Goal: Task Accomplishment & Management: Complete application form

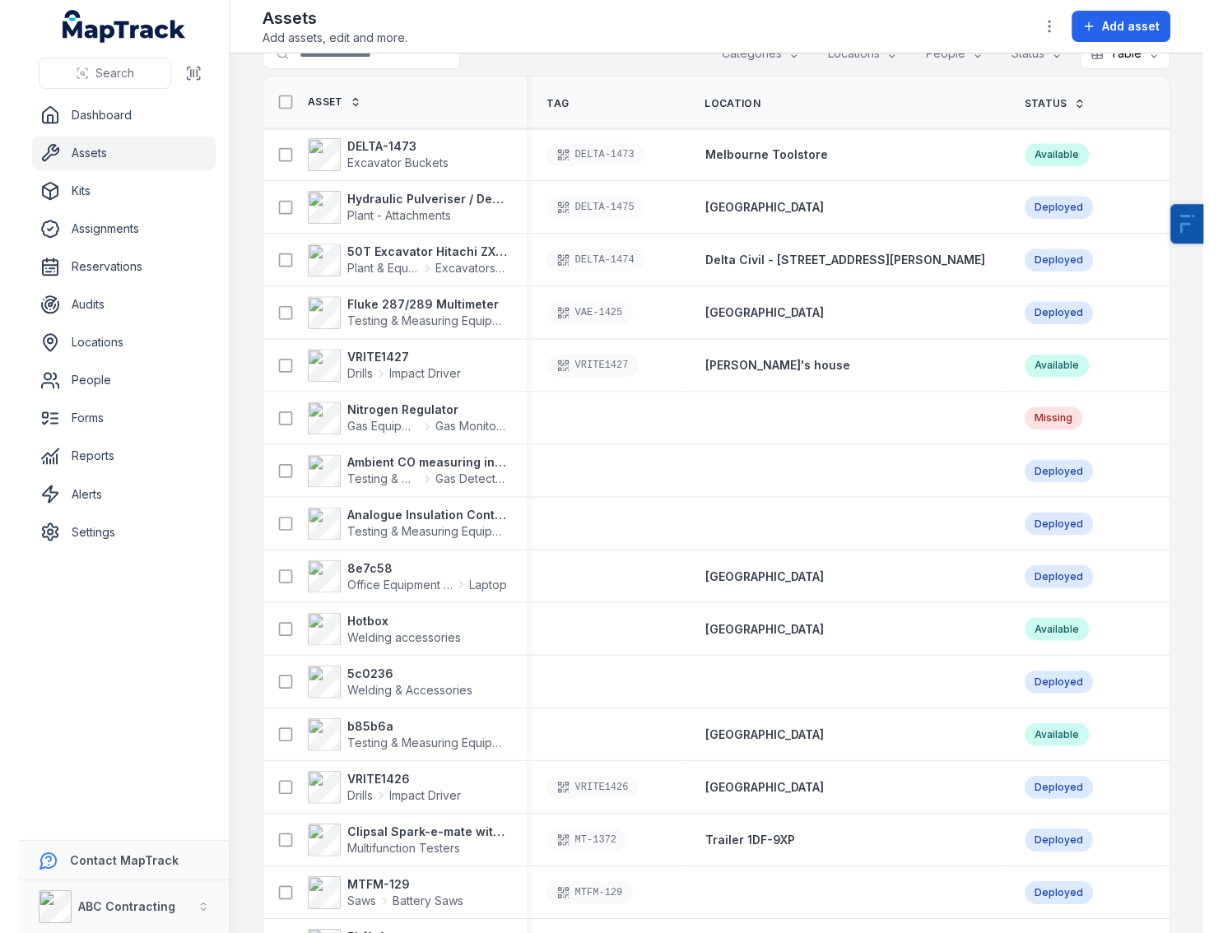
scroll to position [1027, 0]
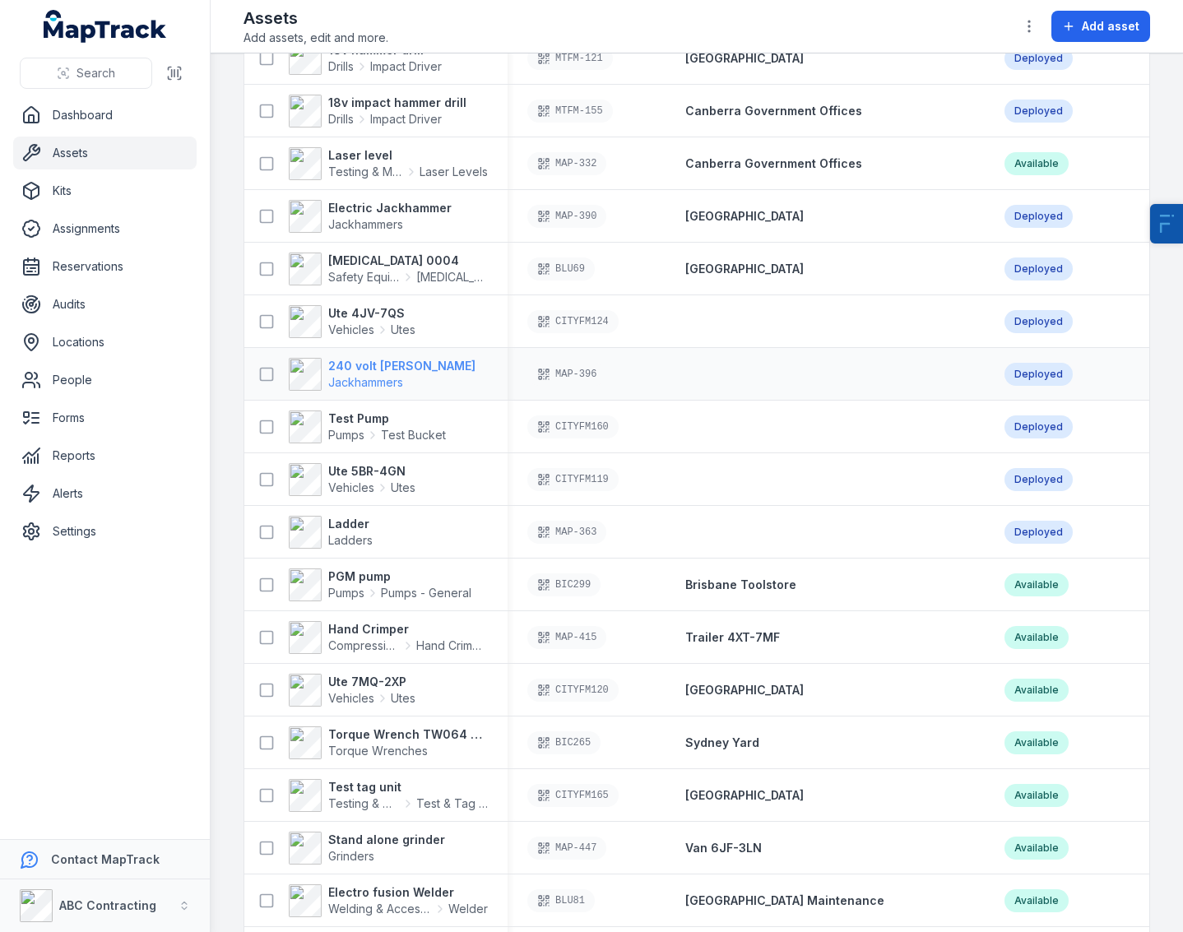
click at [378, 371] on strong "240 volt Jack Hammer" at bounding box center [401, 366] width 147 height 16
click at [360, 416] on strong "Test Pump" at bounding box center [387, 419] width 118 height 16
click at [345, 535] on span "Ladders" at bounding box center [350, 540] width 44 height 14
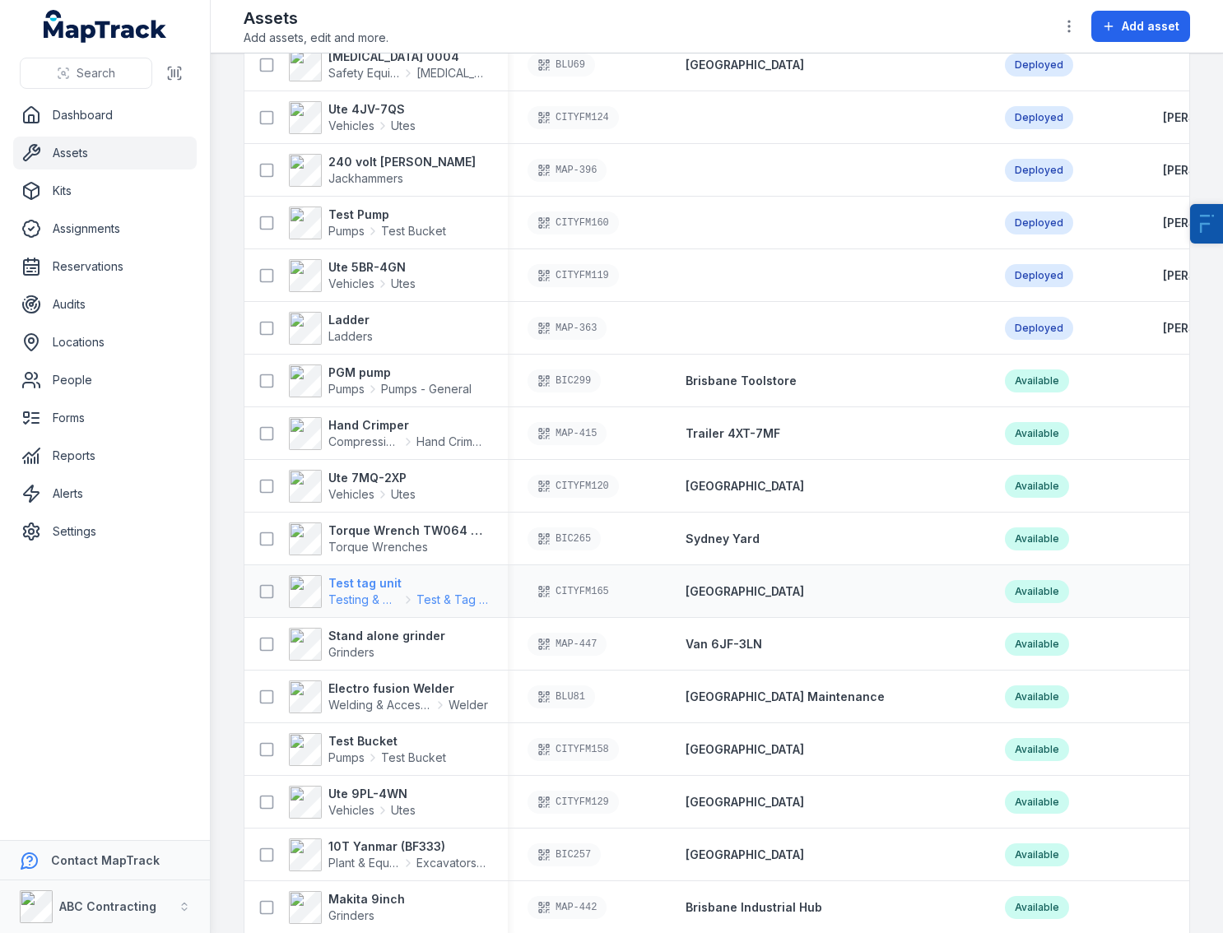
scroll to position [1242, 0]
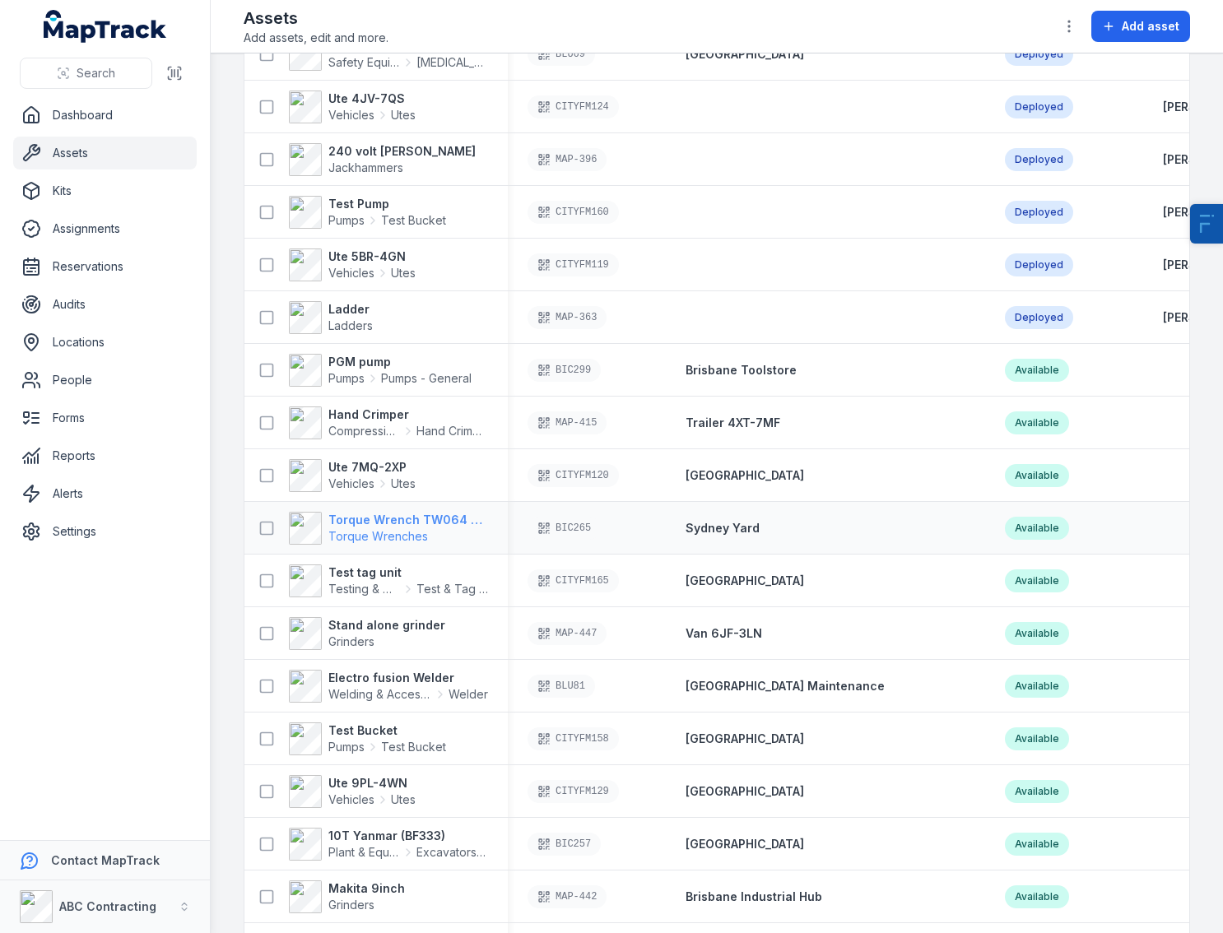
click at [374, 518] on strong "Torque Wrench TW064 200-800Nm" at bounding box center [408, 520] width 160 height 16
click at [405, 523] on strong "Torque Wrench TW064 200-800Nm" at bounding box center [408, 520] width 160 height 16
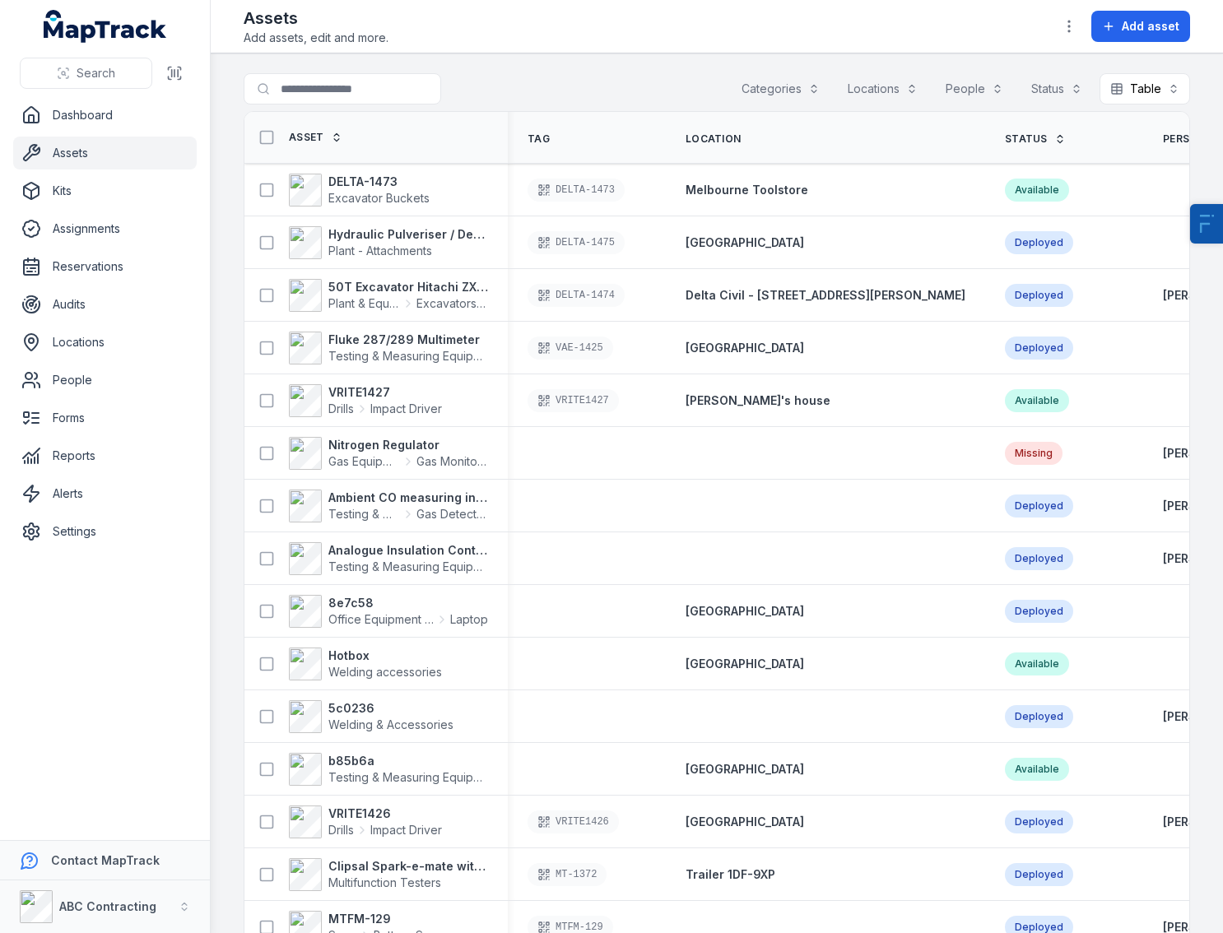
click at [81, 155] on link "Assets" at bounding box center [104, 153] width 183 height 33
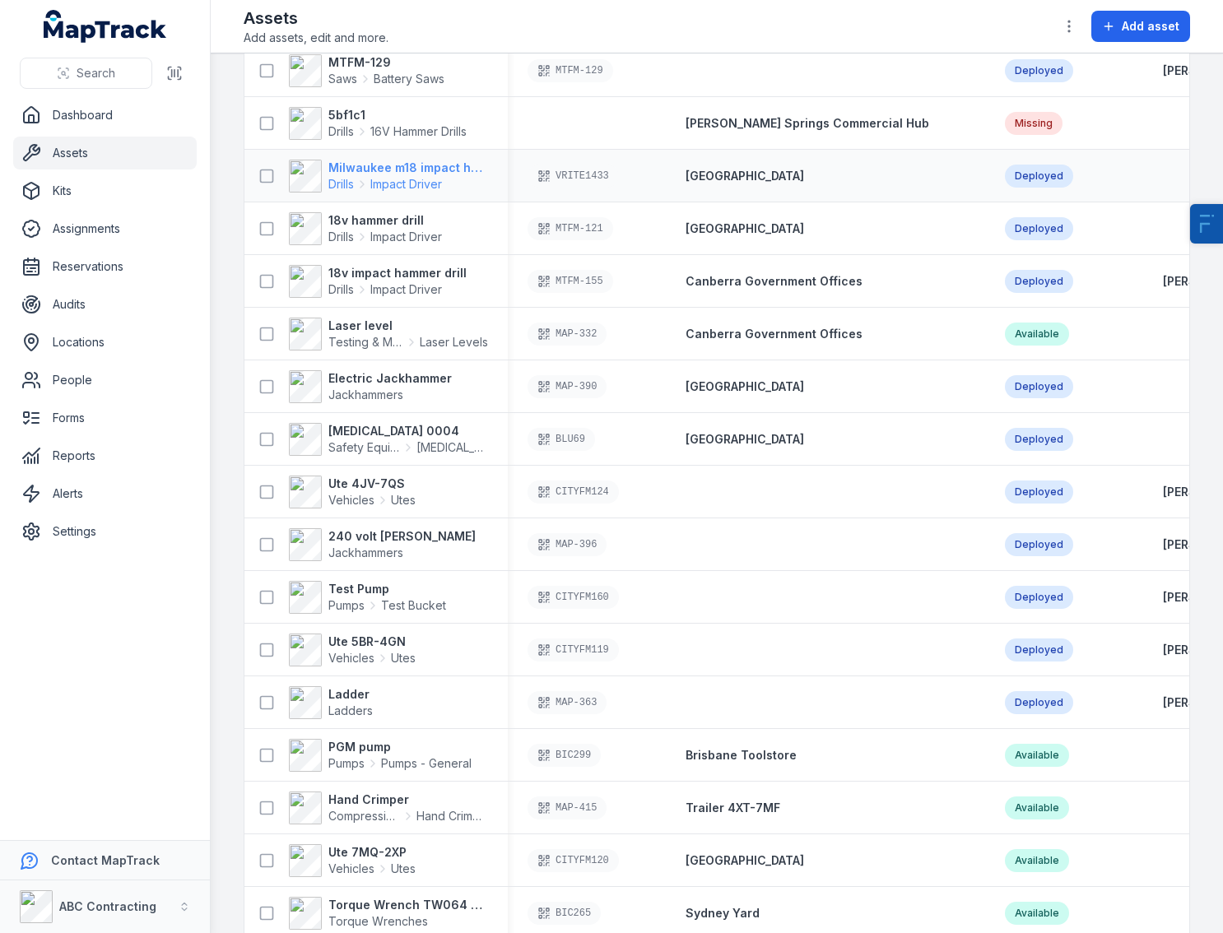
click at [369, 165] on strong "Milwaukee m18 impact hammer drill" at bounding box center [408, 168] width 160 height 16
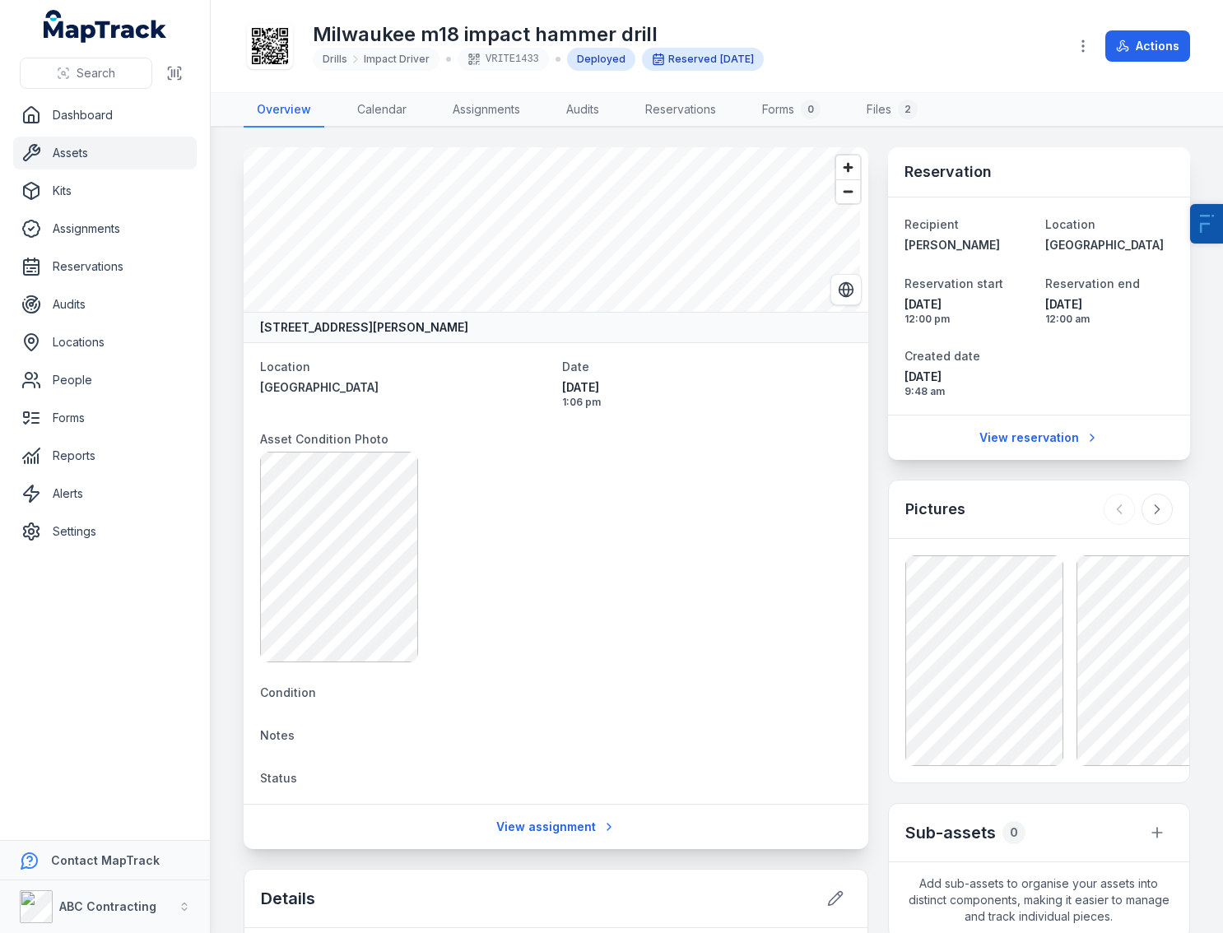
click at [276, 49] on icon at bounding box center [270, 46] width 36 height 36
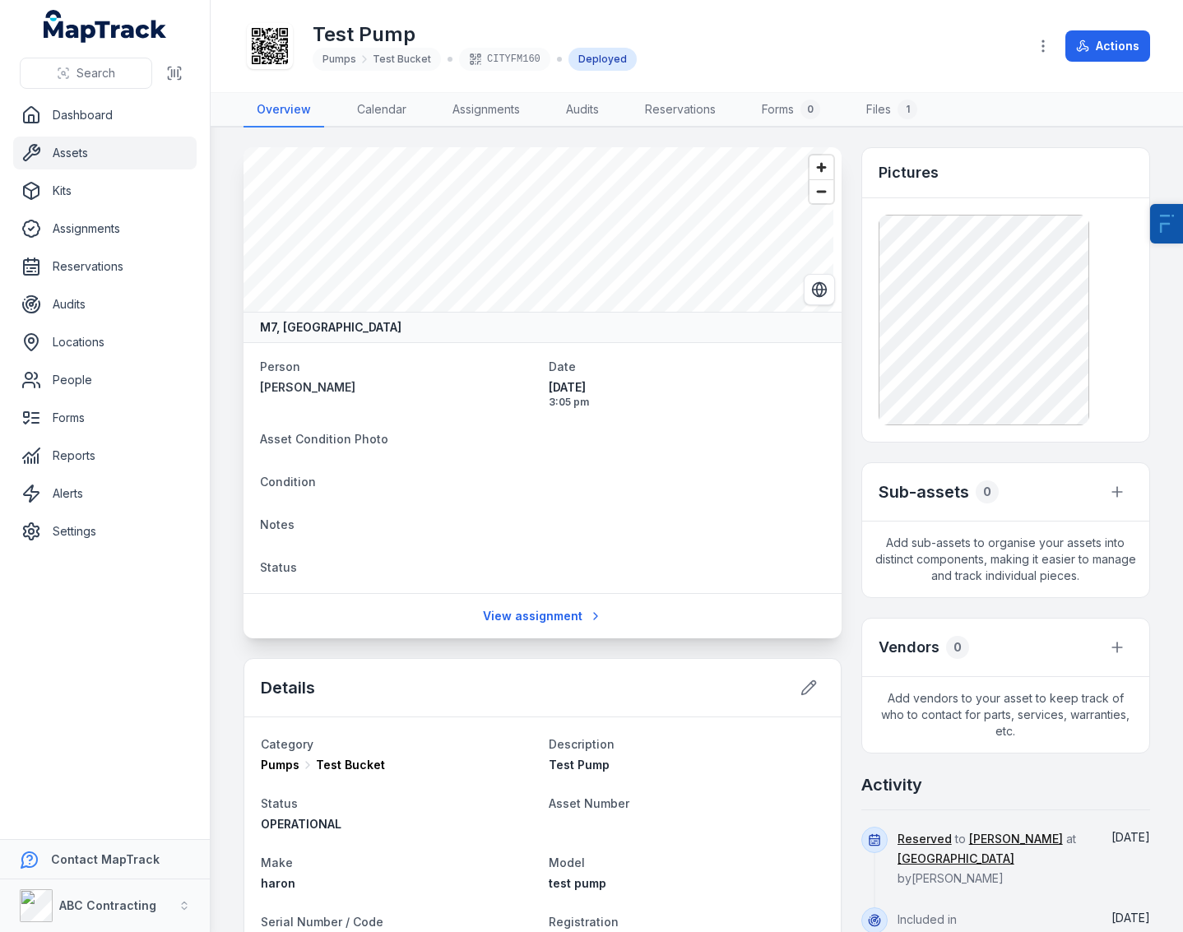
click at [263, 53] on icon at bounding box center [270, 46] width 36 height 36
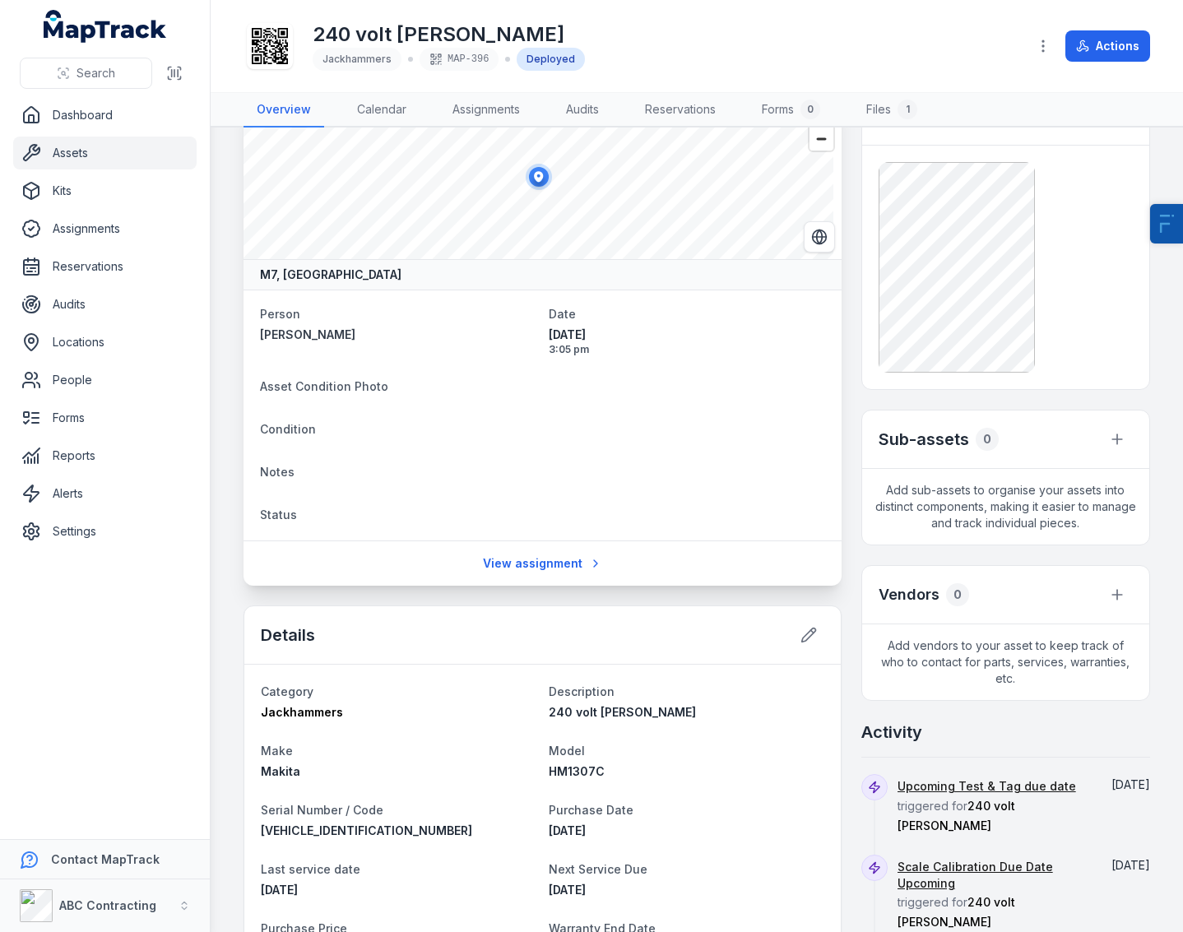
scroll to position [74, 0]
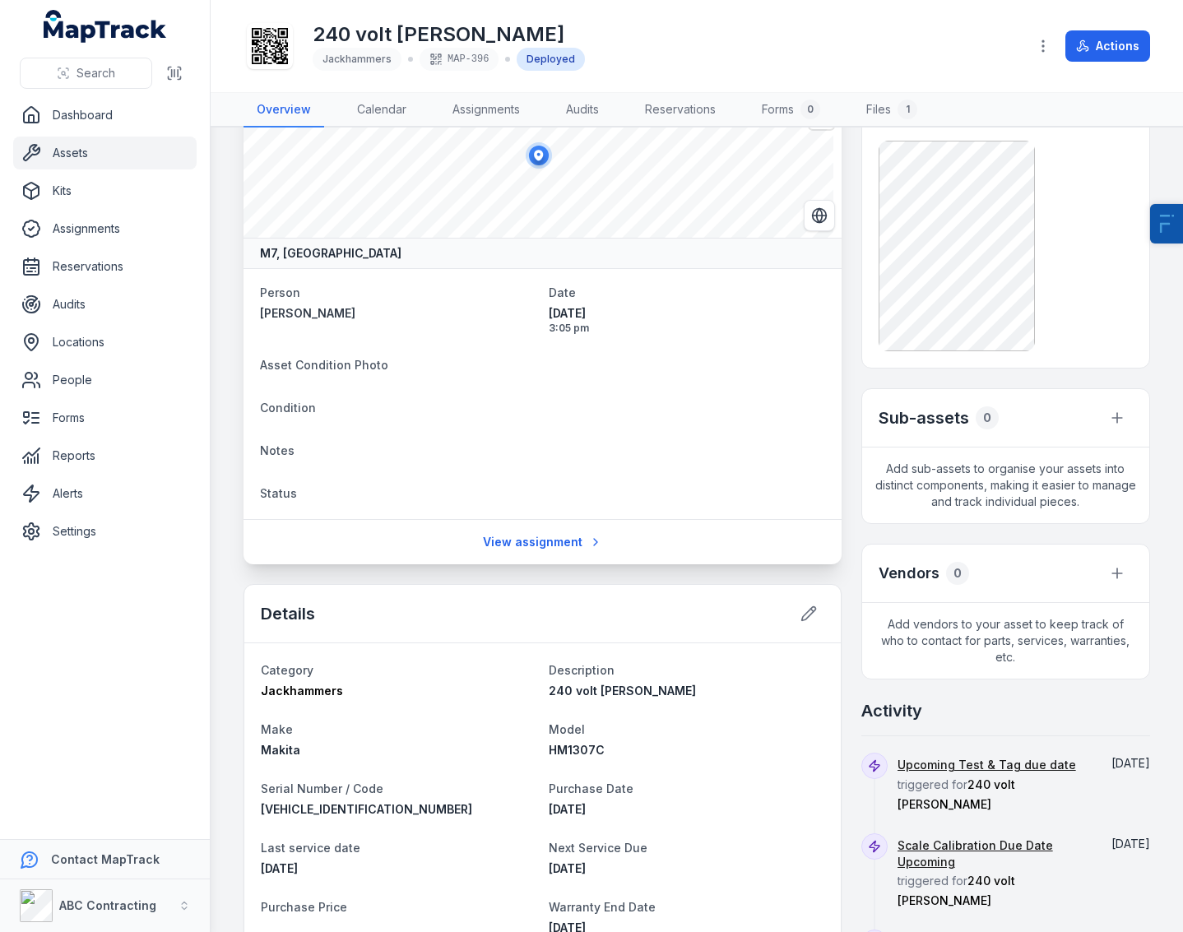
click at [262, 51] on icon at bounding box center [270, 46] width 36 height 36
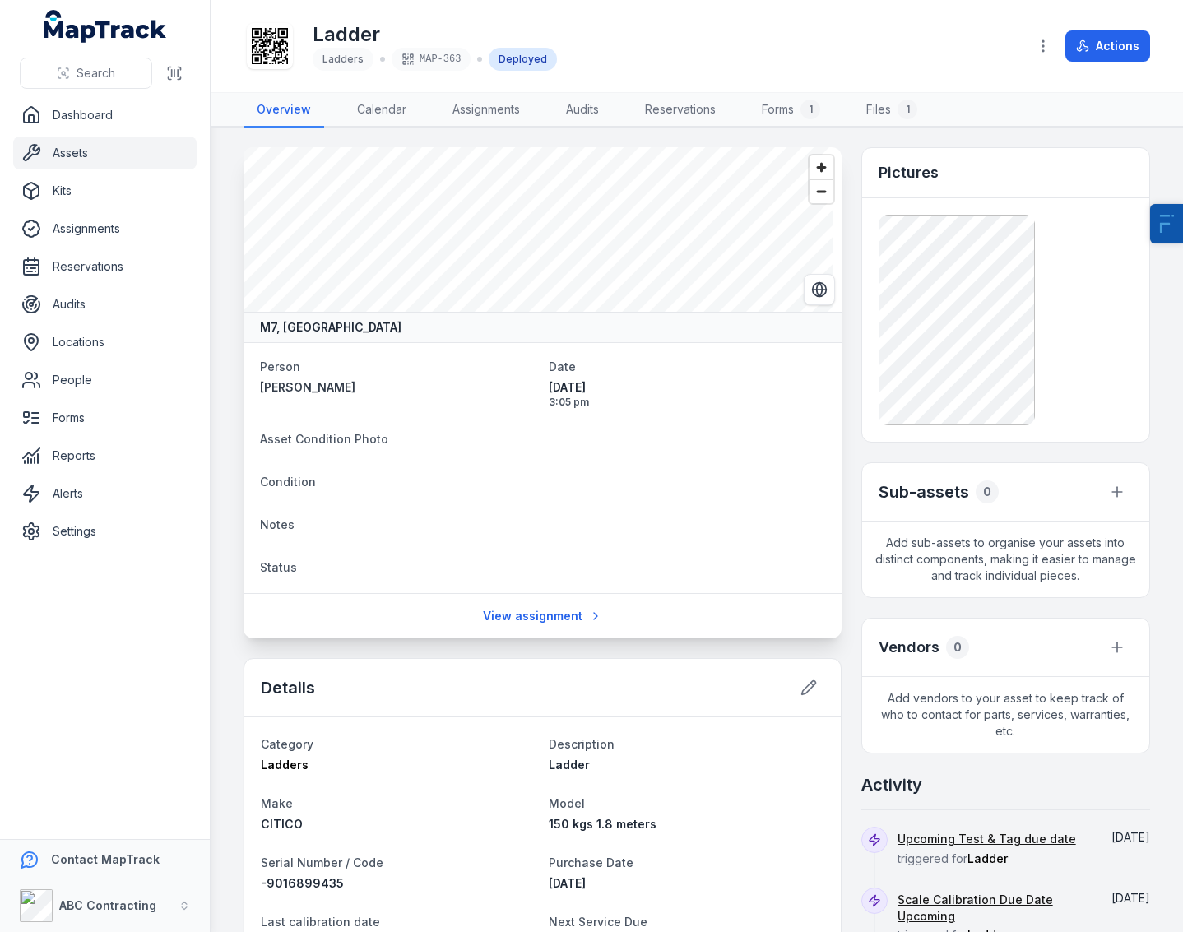
click at [263, 44] on icon at bounding box center [270, 46] width 36 height 36
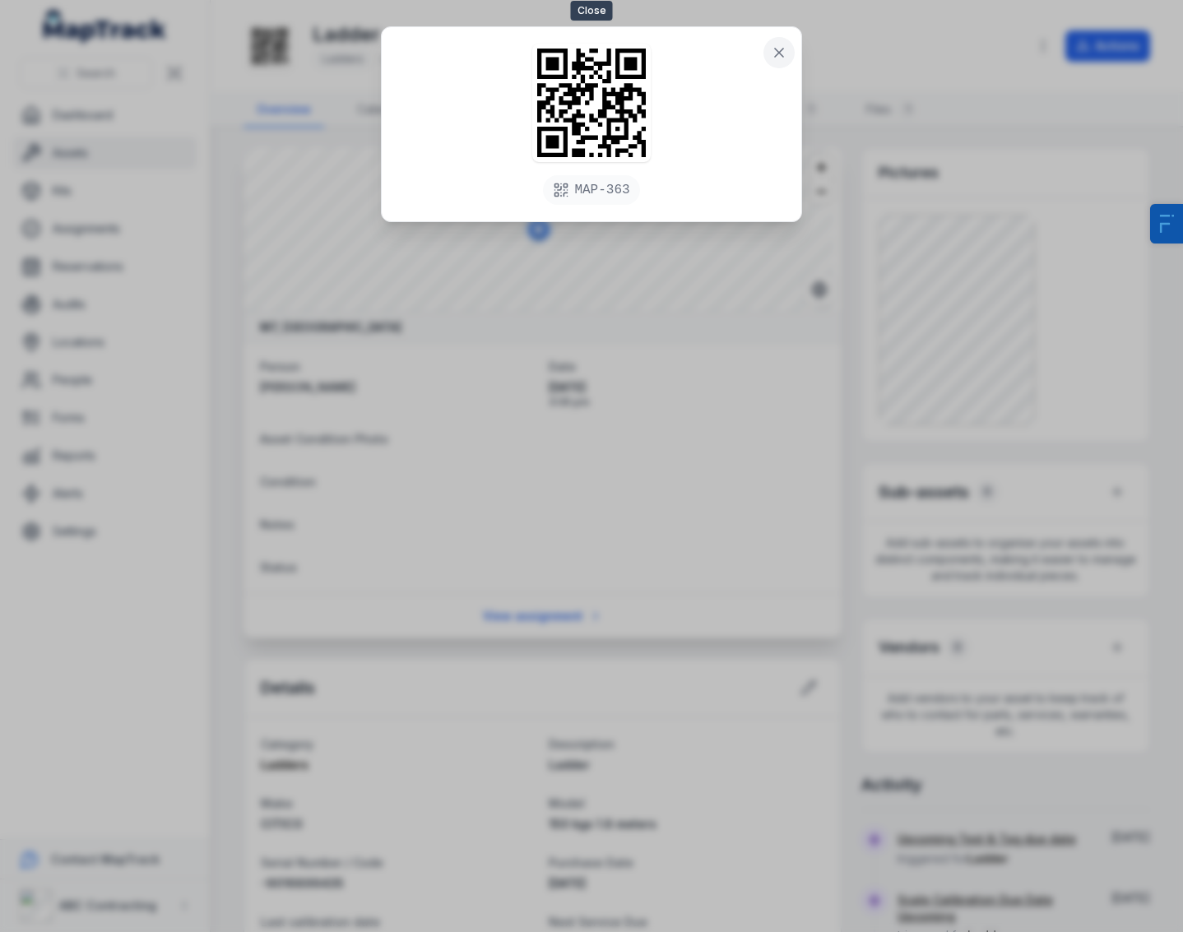
click at [788, 49] on button at bounding box center [779, 52] width 31 height 31
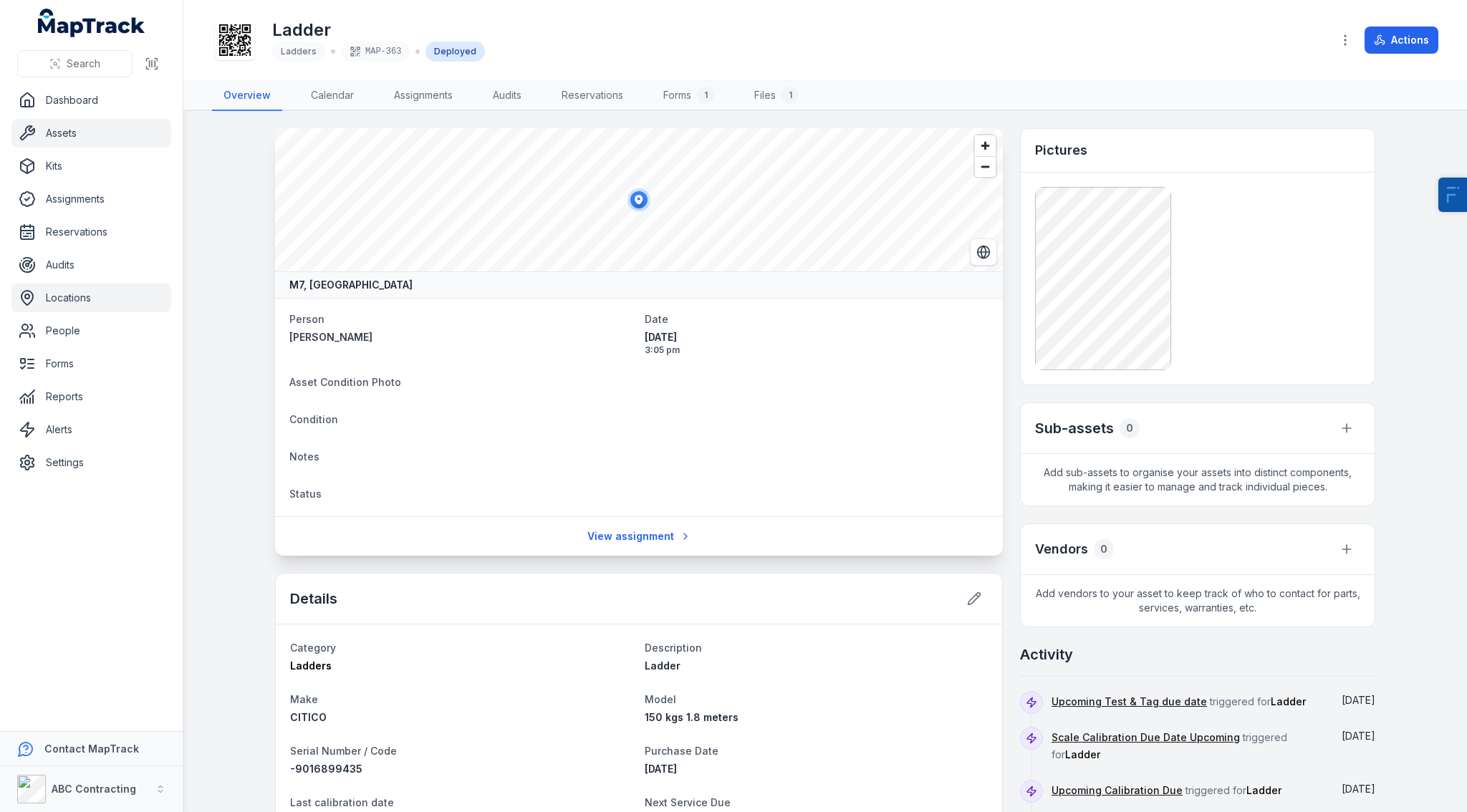
click at [108, 288] on link "Locations" at bounding box center [91, 298] width 159 height 29
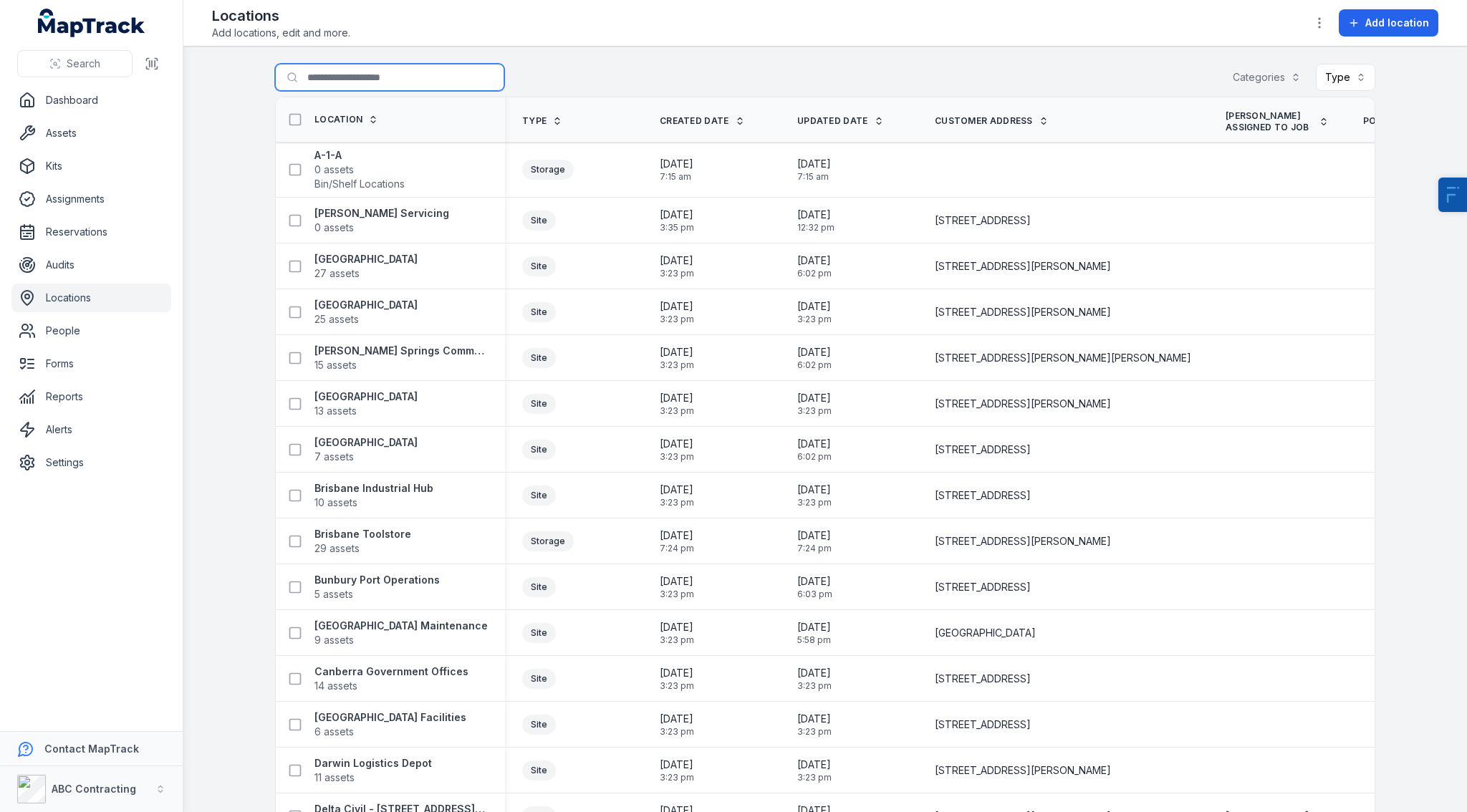
click at [359, 77] on input "Search for locations" at bounding box center [389, 77] width 229 height 27
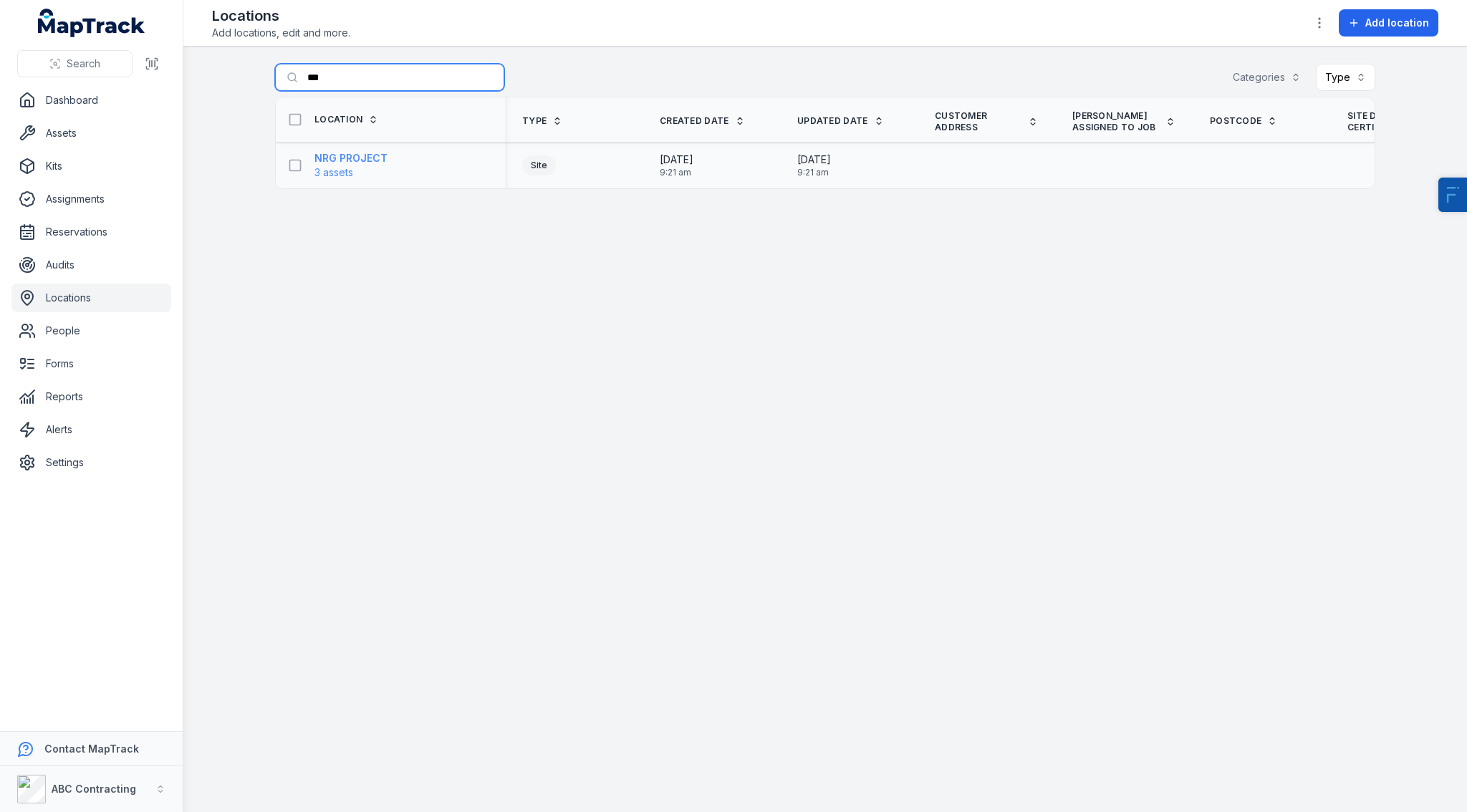
type input "***"
click at [333, 153] on strong "NRG PROJECT" at bounding box center [351, 158] width 73 height 14
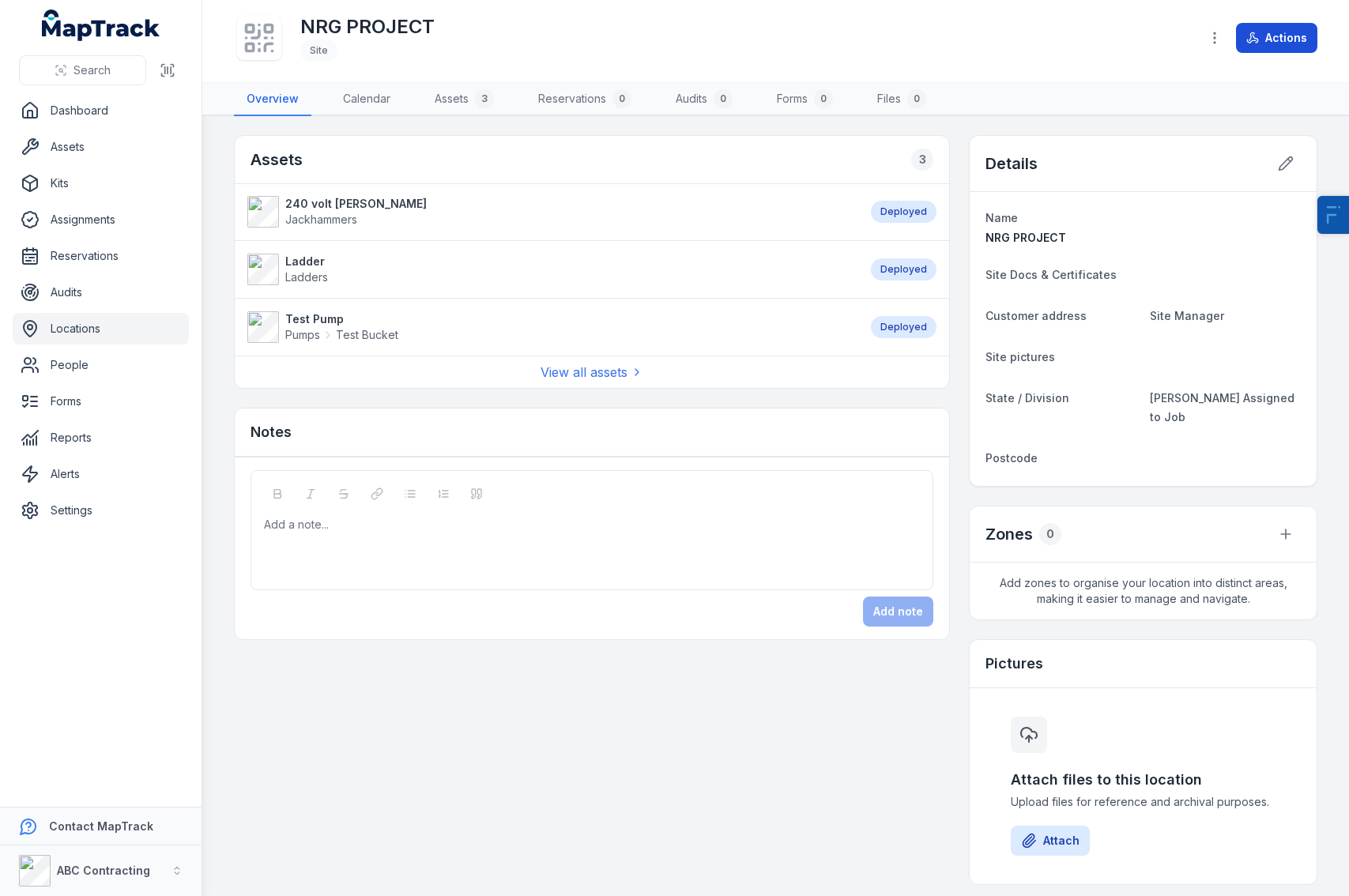
click at [1136, 40] on button "Actions" at bounding box center [1277, 37] width 82 height 30
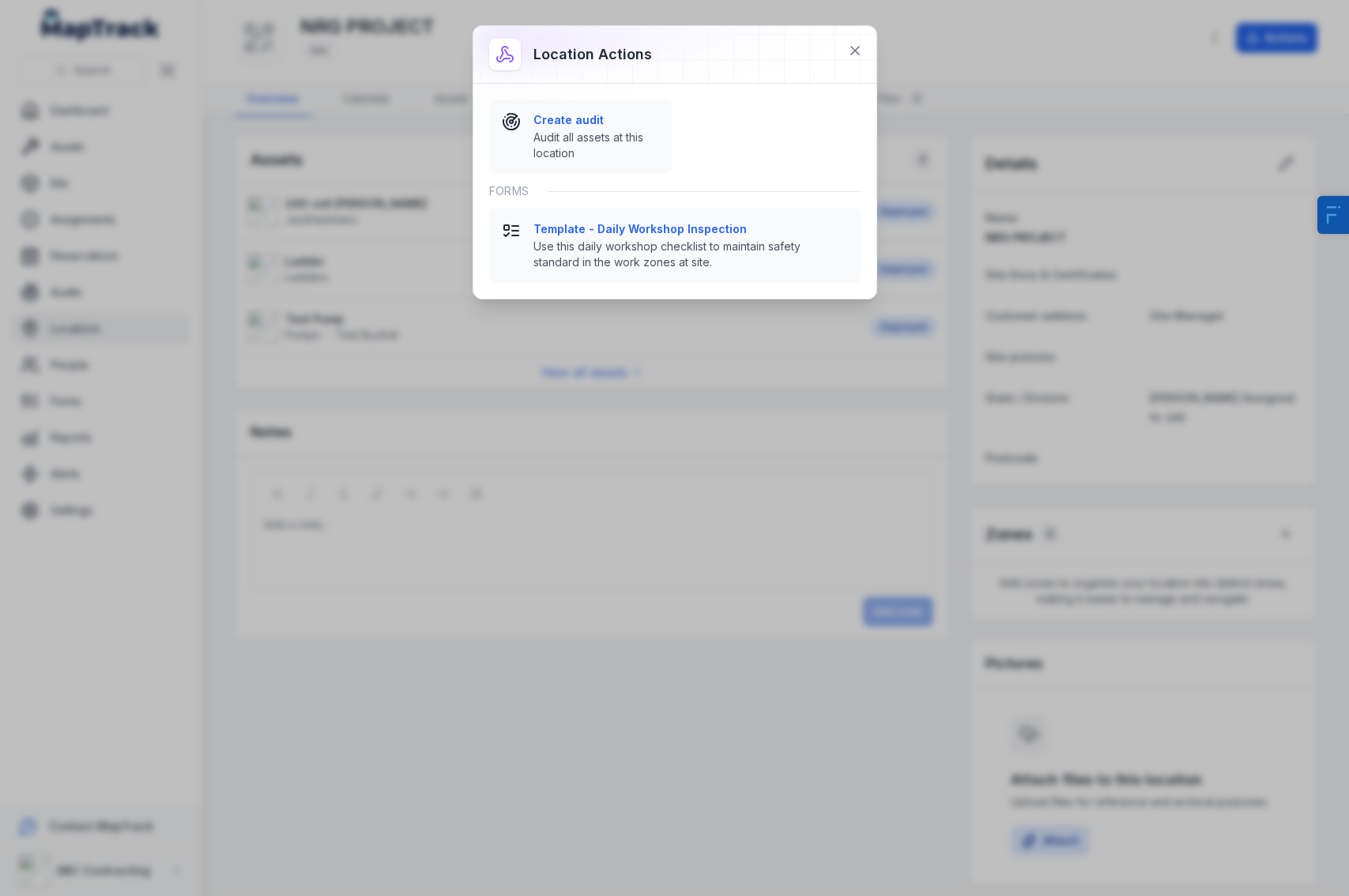
click at [690, 505] on div "Location actions Create audit Audit all assets at this location Forms Template …" at bounding box center [674, 448] width 1349 height 896
click at [708, 493] on div "Location actions Create audit Audit all assets at this location Forms Template …" at bounding box center [674, 448] width 1349 height 896
click at [852, 52] on icon at bounding box center [855, 51] width 8 height 8
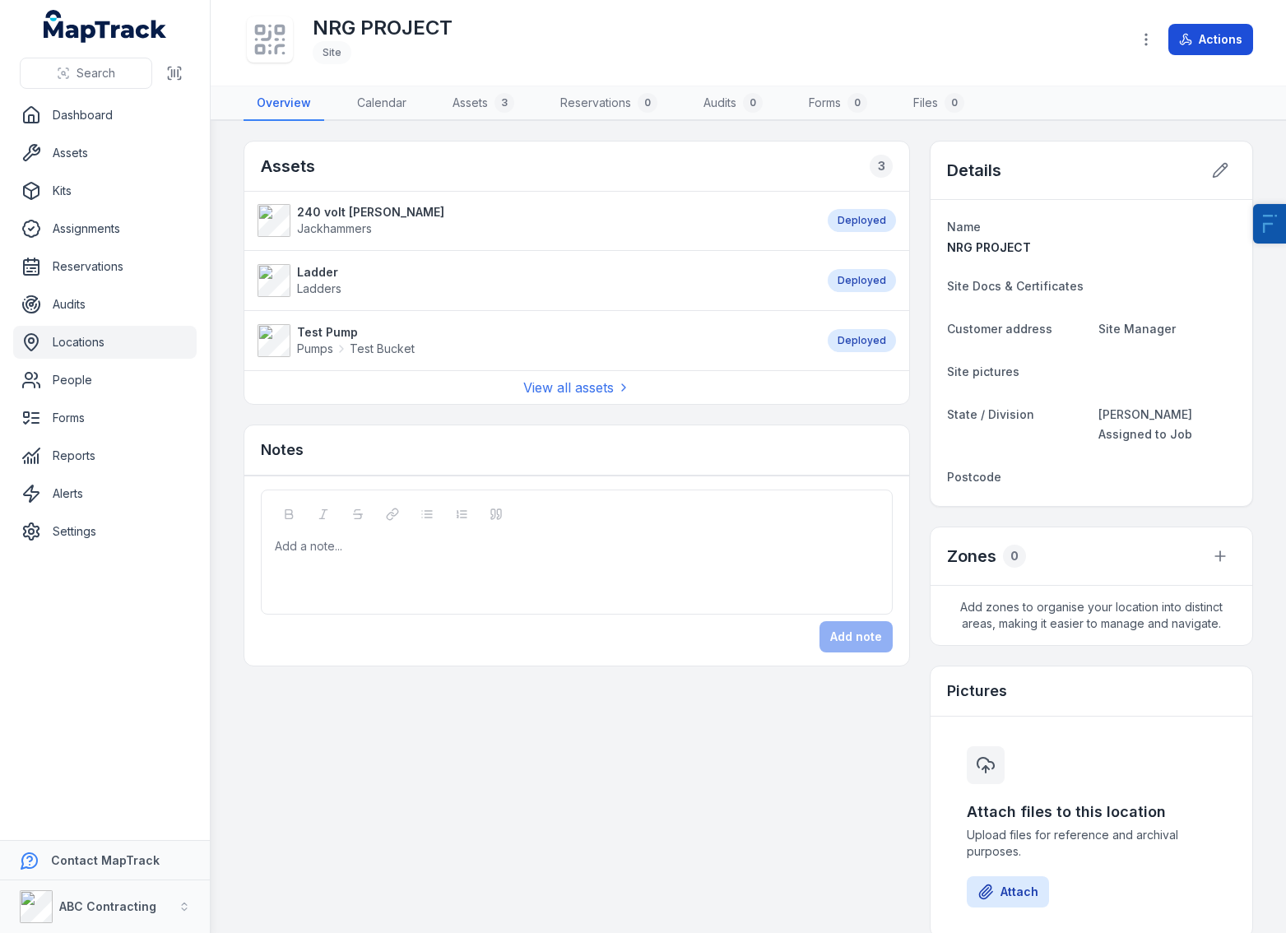
click at [1182, 34] on button "Actions" at bounding box center [1210, 39] width 85 height 31
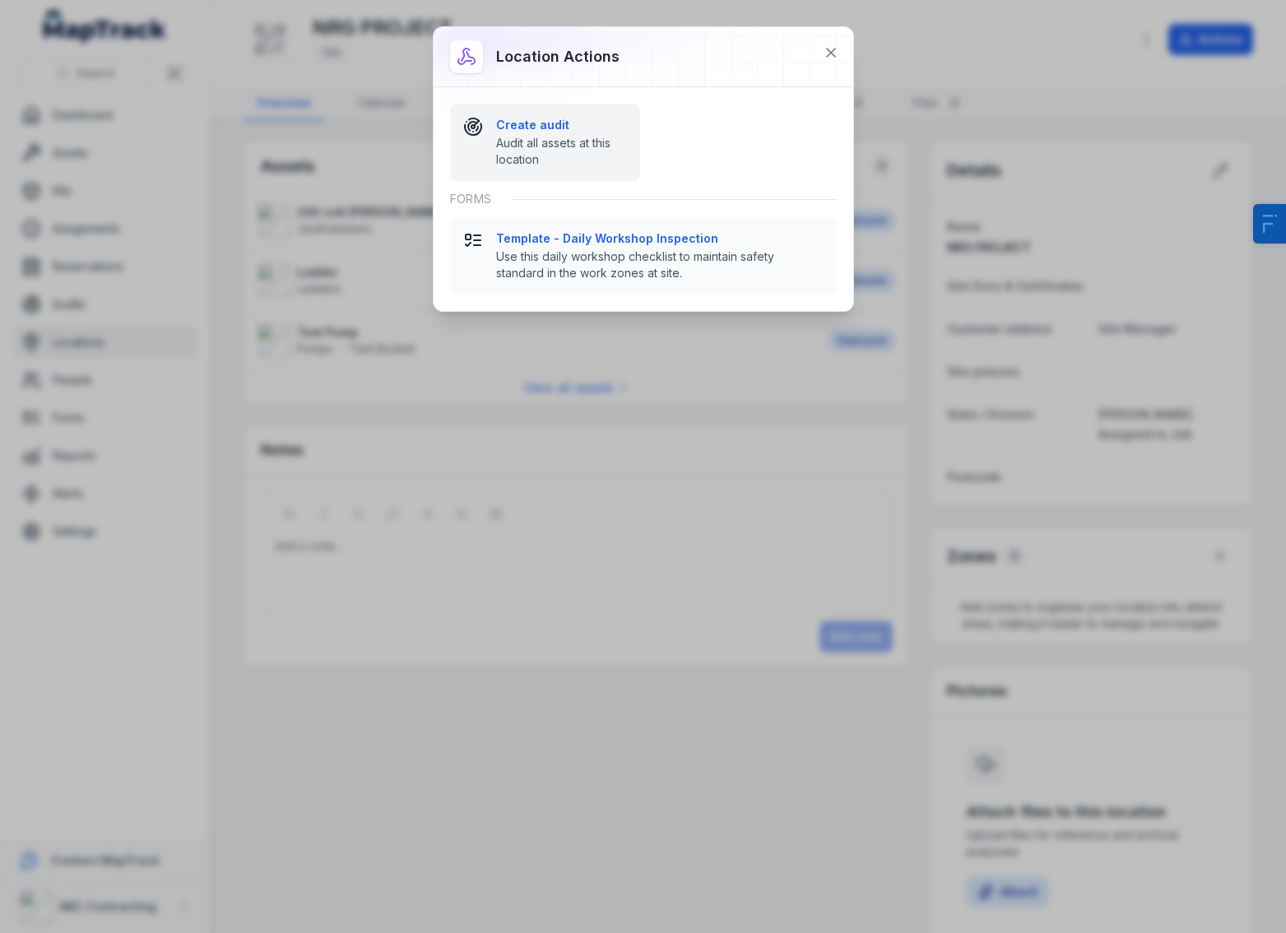
click at [501, 122] on strong "Create audit" at bounding box center [561, 125] width 131 height 16
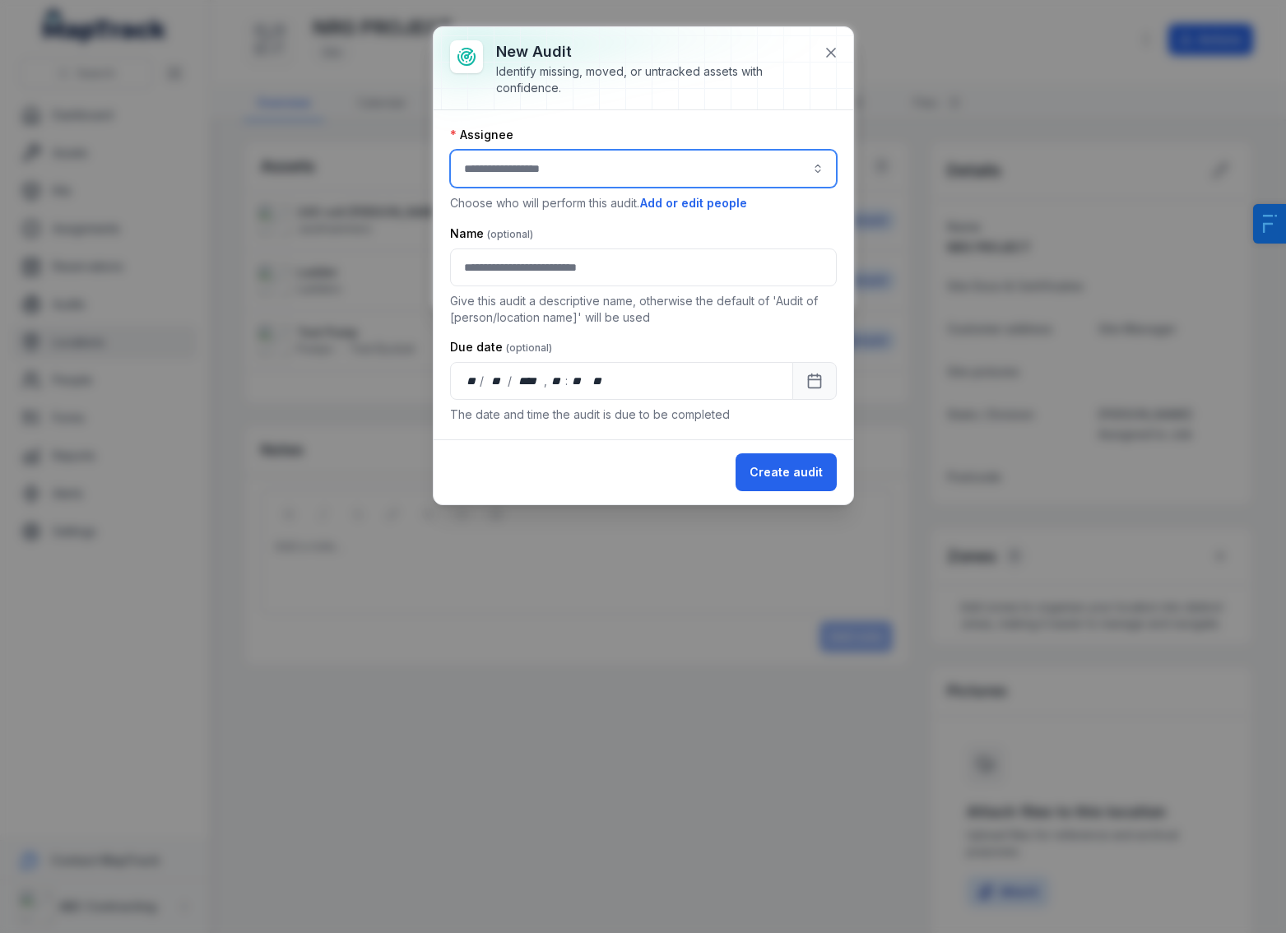
click at [572, 183] on input "audit-add:assignee_id-label" at bounding box center [643, 169] width 387 height 38
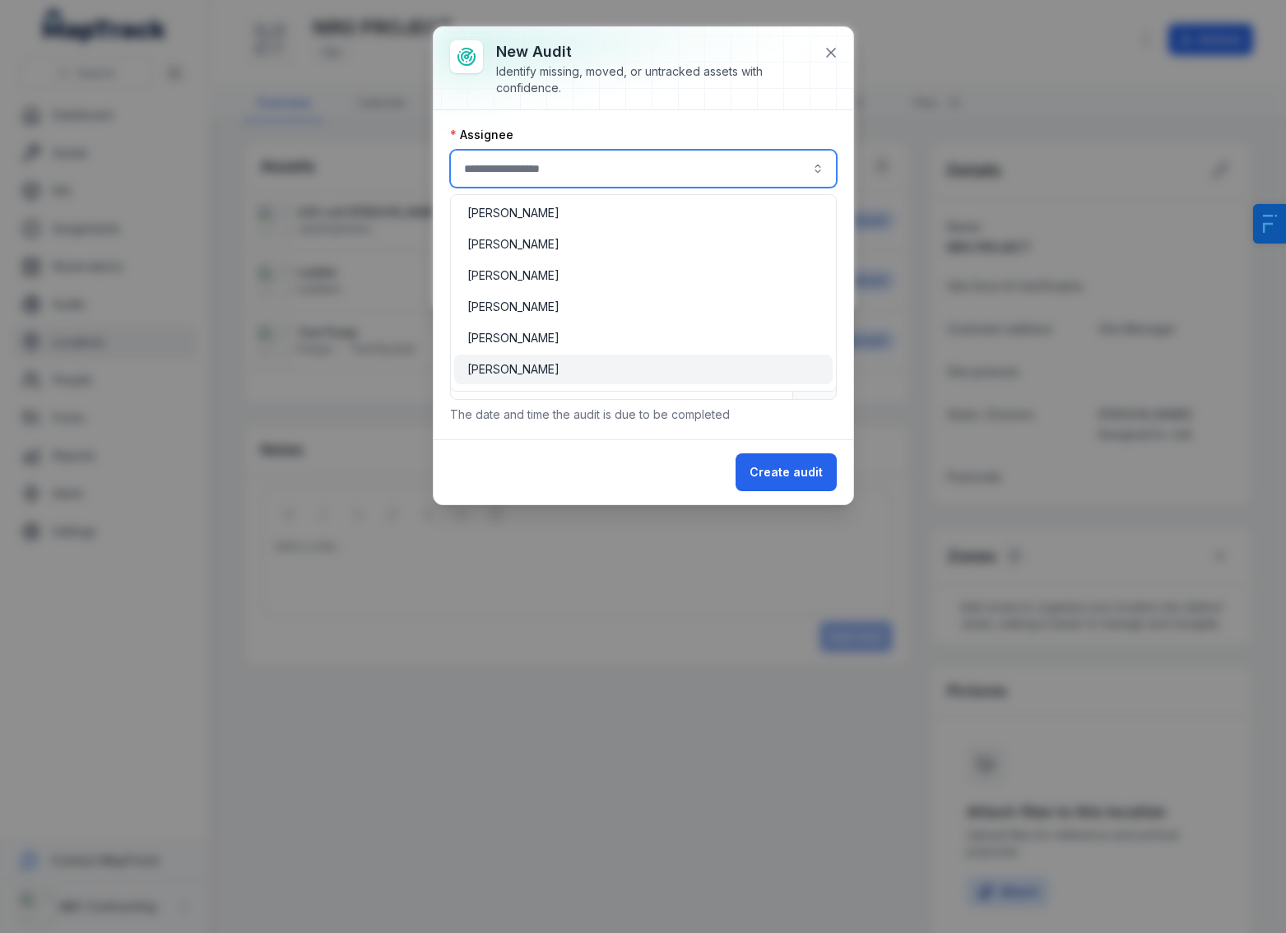
scroll to position [118, 0]
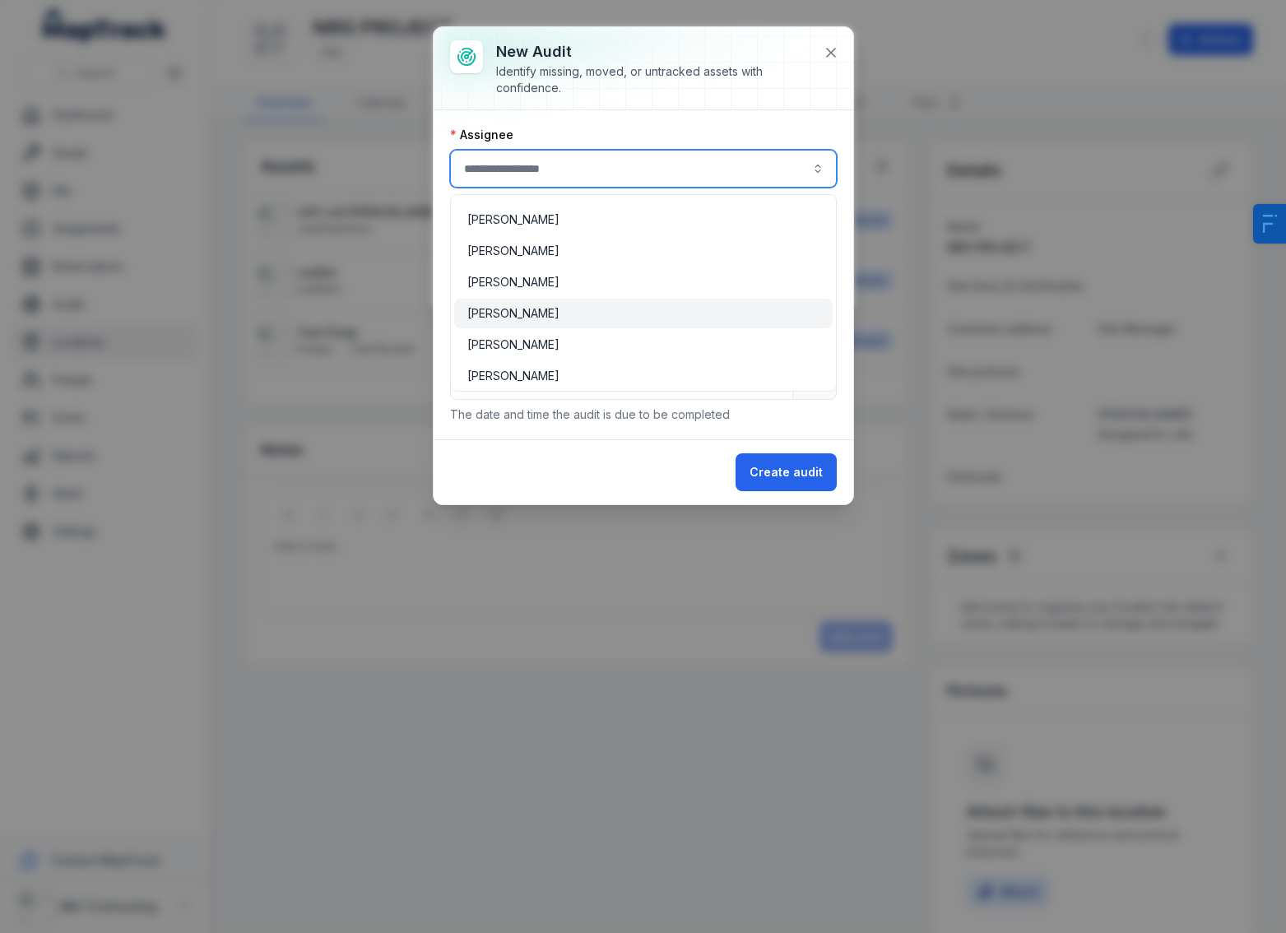
type input "**********"
click at [530, 318] on span "[PERSON_NAME]" at bounding box center [513, 313] width 92 height 16
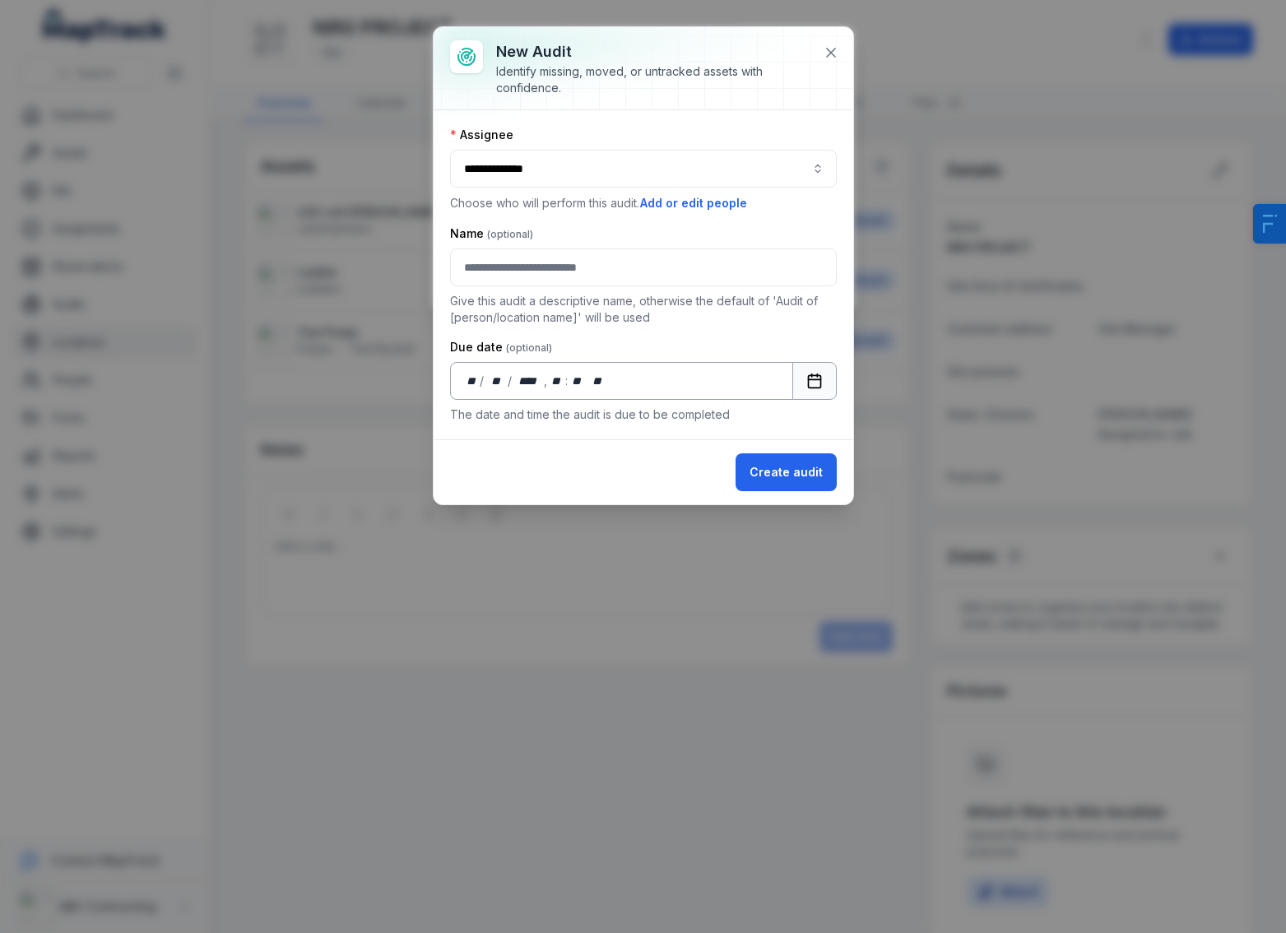
click at [801, 373] on button "Calendar" at bounding box center [814, 381] width 44 height 38
click at [777, 464] on button "Create audit" at bounding box center [786, 472] width 101 height 38
